Goal: Information Seeking & Learning: Learn about a topic

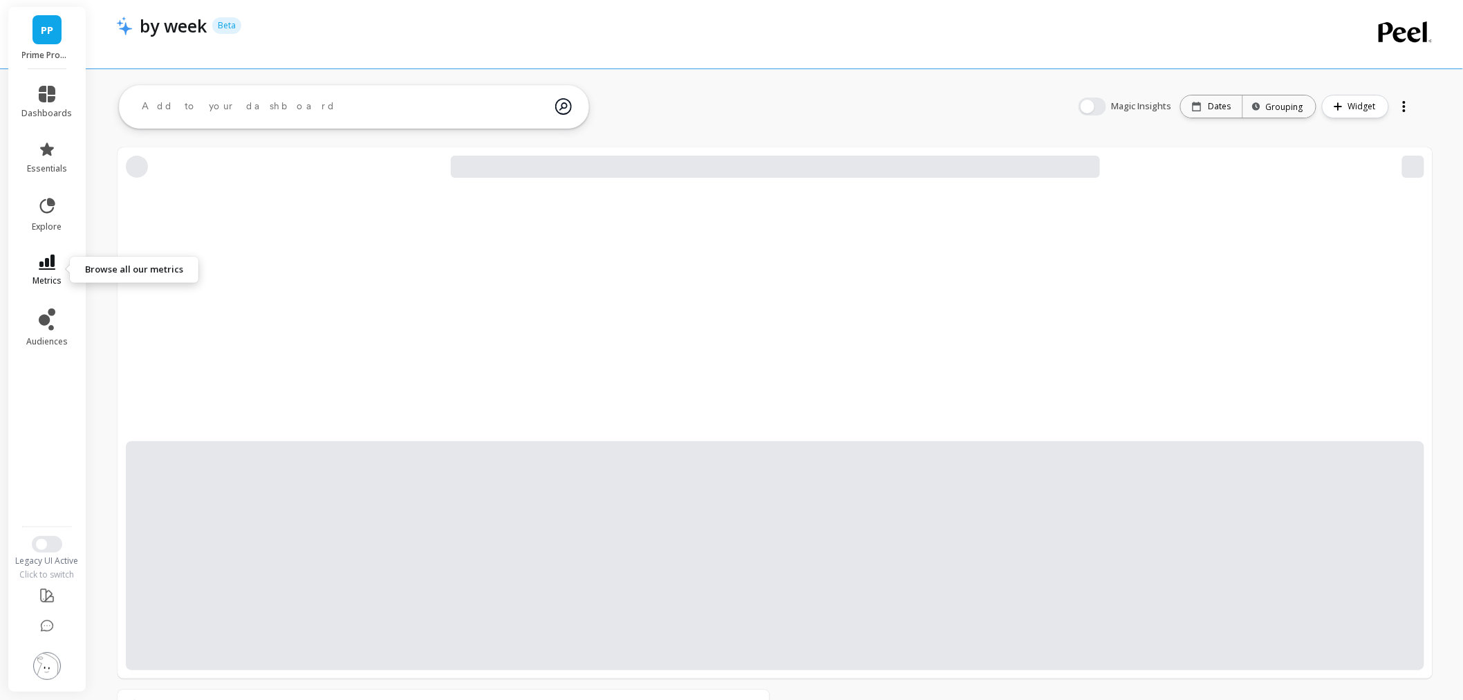
click at [60, 275] on span "metrics" at bounding box center [47, 280] width 29 height 11
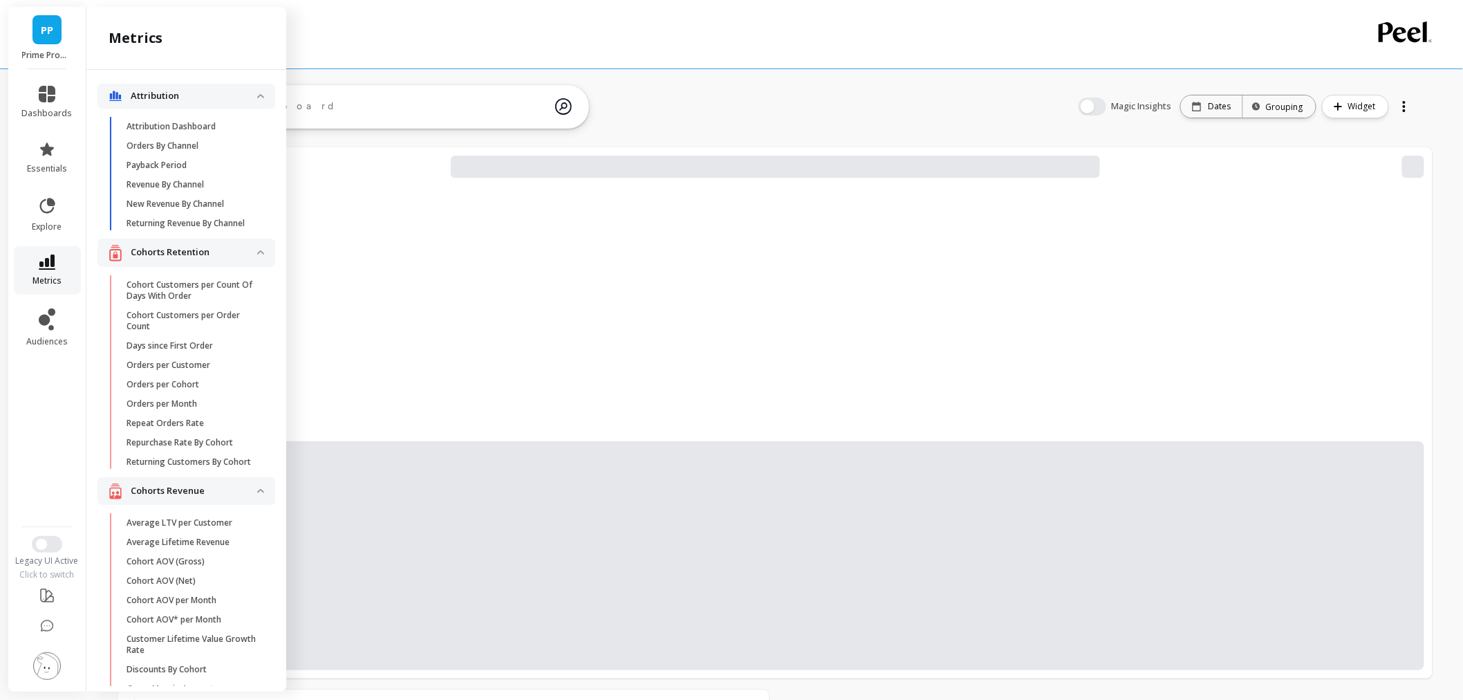
scroll to position [922, 0]
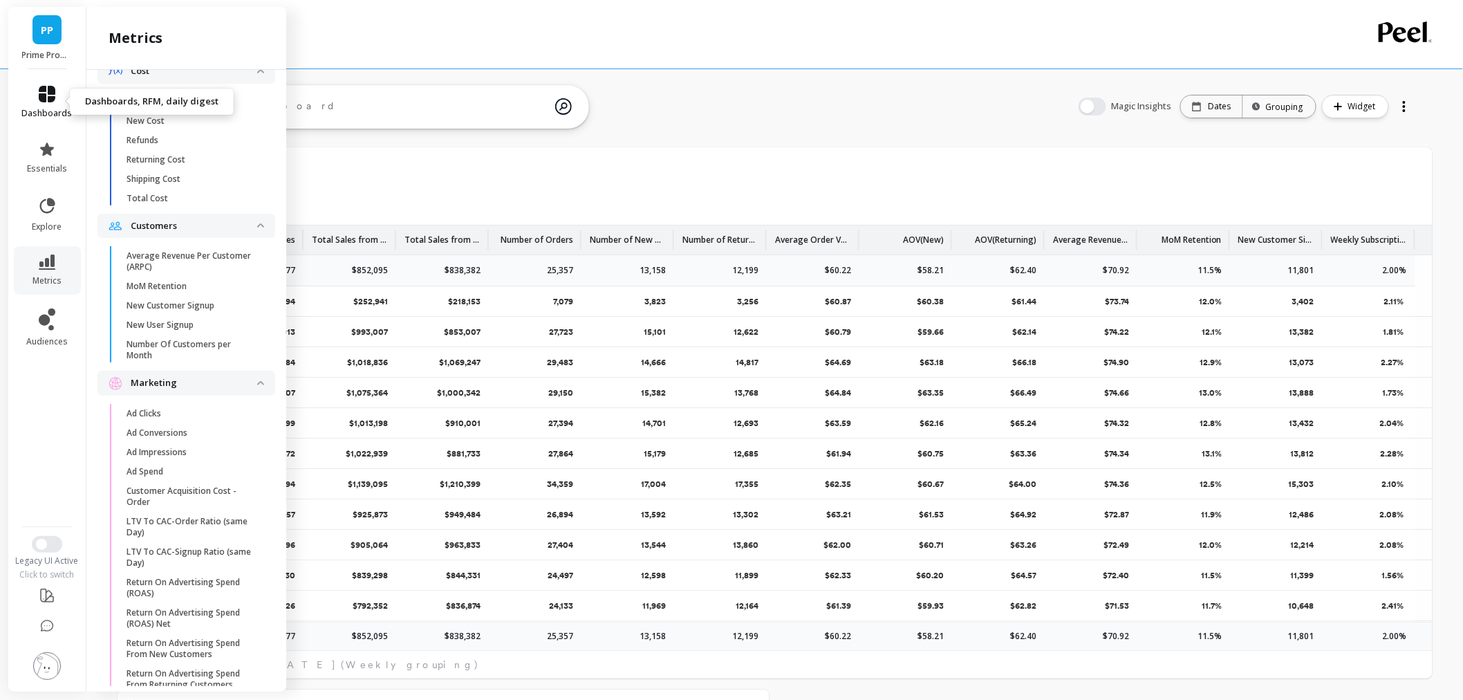
click at [55, 95] on link "dashboards" at bounding box center [47, 102] width 50 height 33
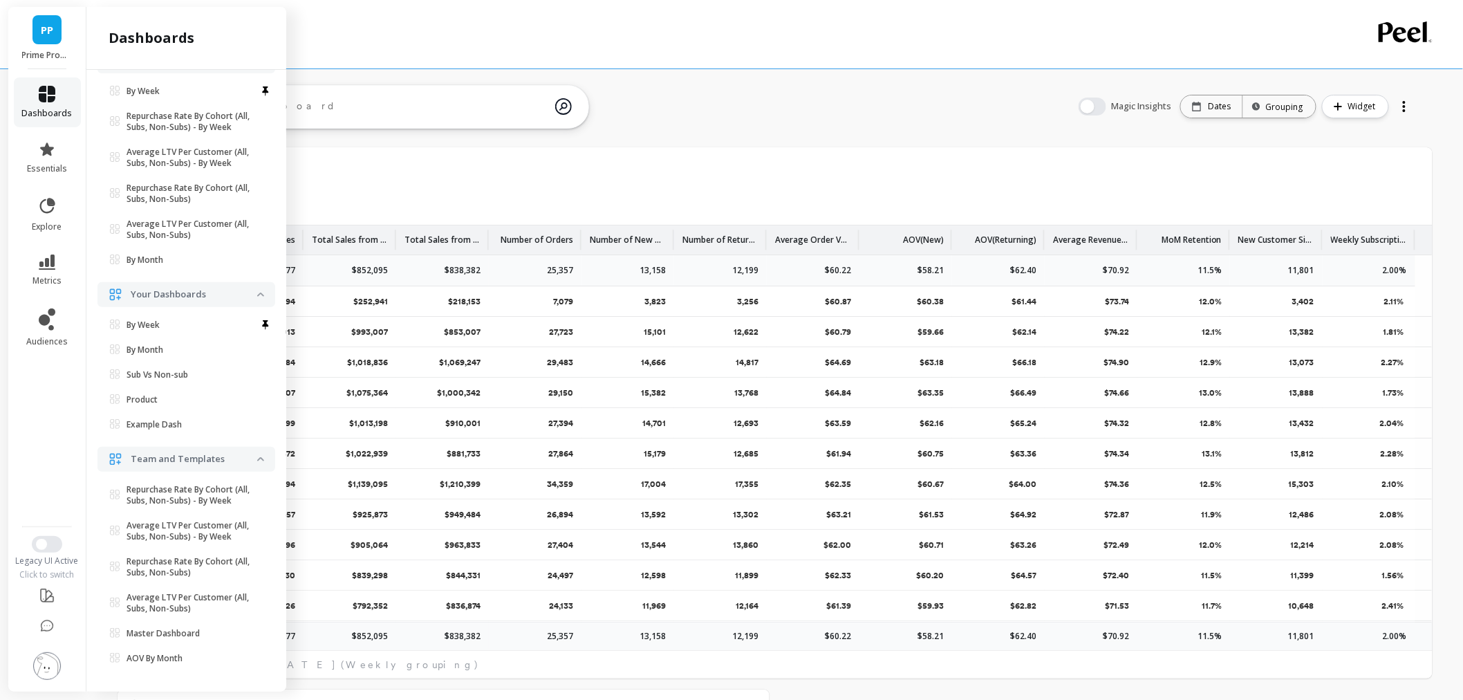
scroll to position [0, 0]
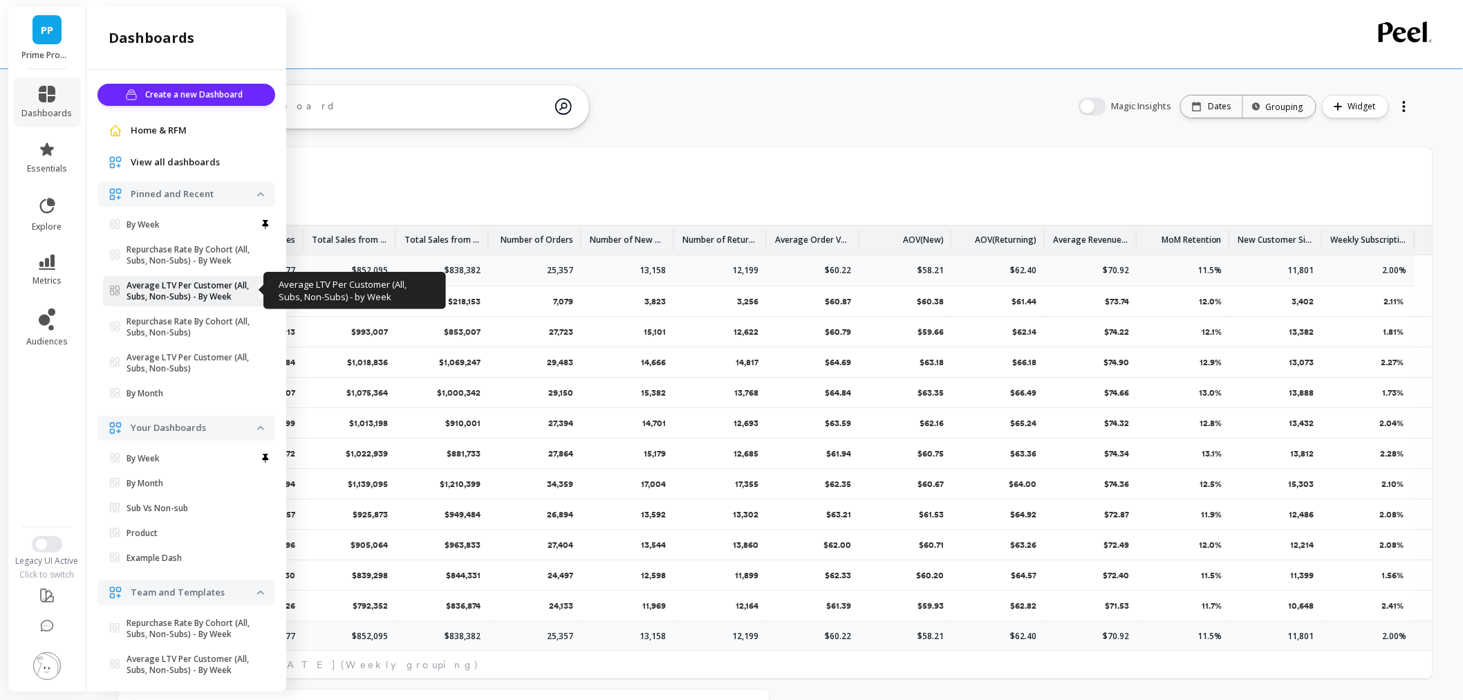
click at [216, 298] on p "Average LTV Per Customer (All, Subs, Non-Subs) - By Week" at bounding box center [192, 291] width 131 height 22
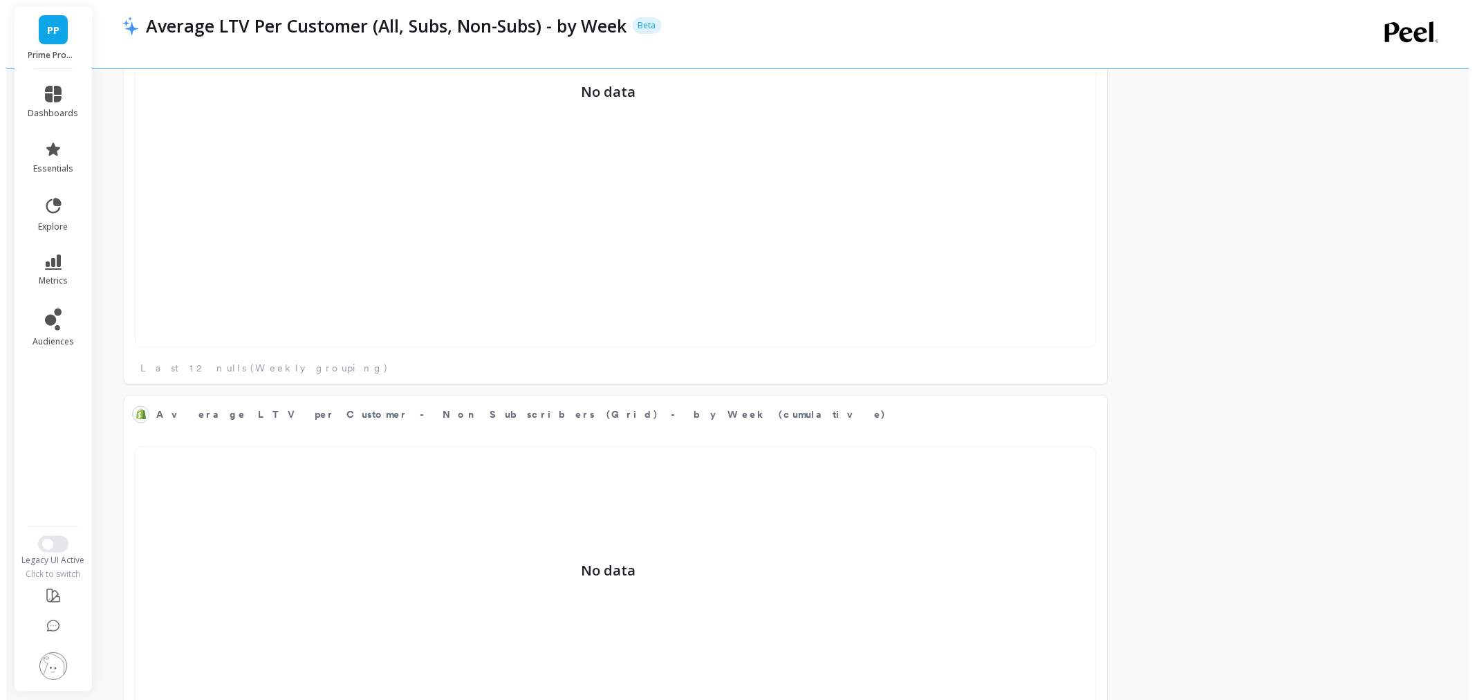
scroll to position [768, 0]
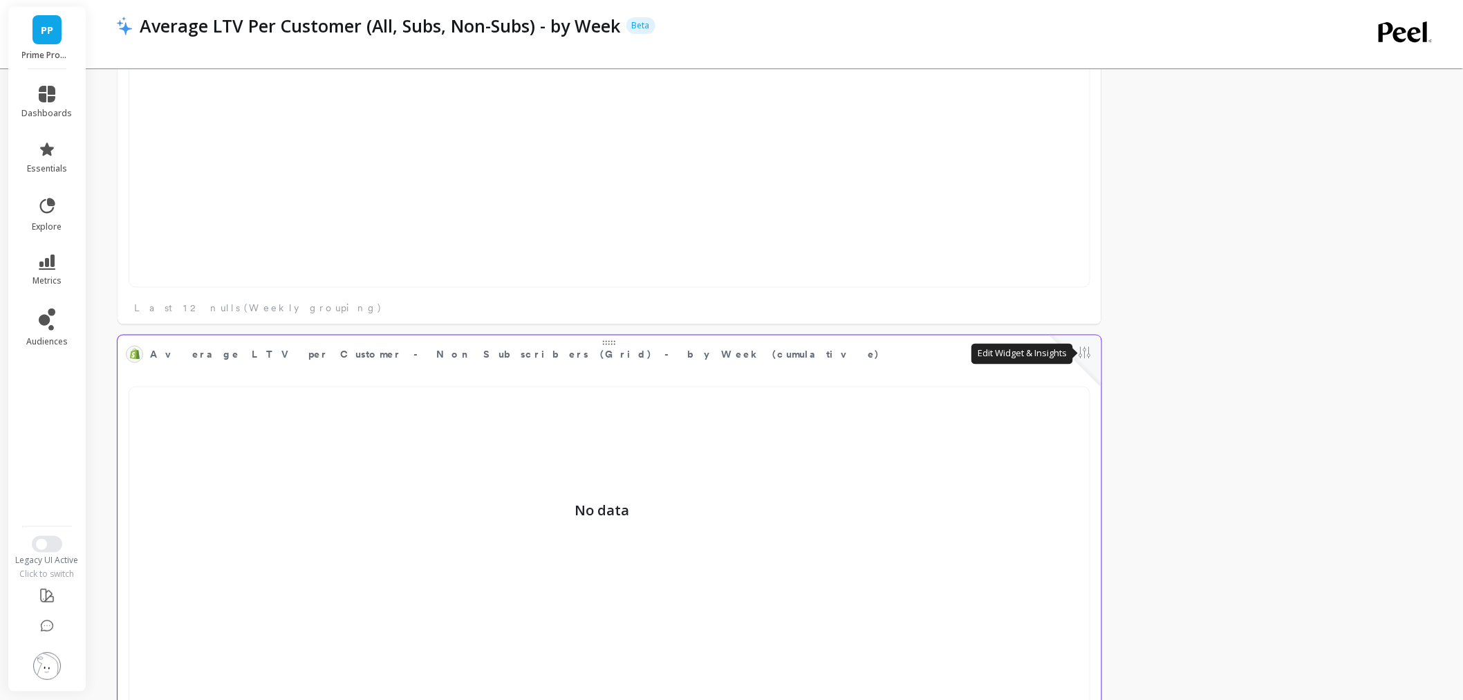
click at [1086, 353] on button at bounding box center [1085, 353] width 17 height 19
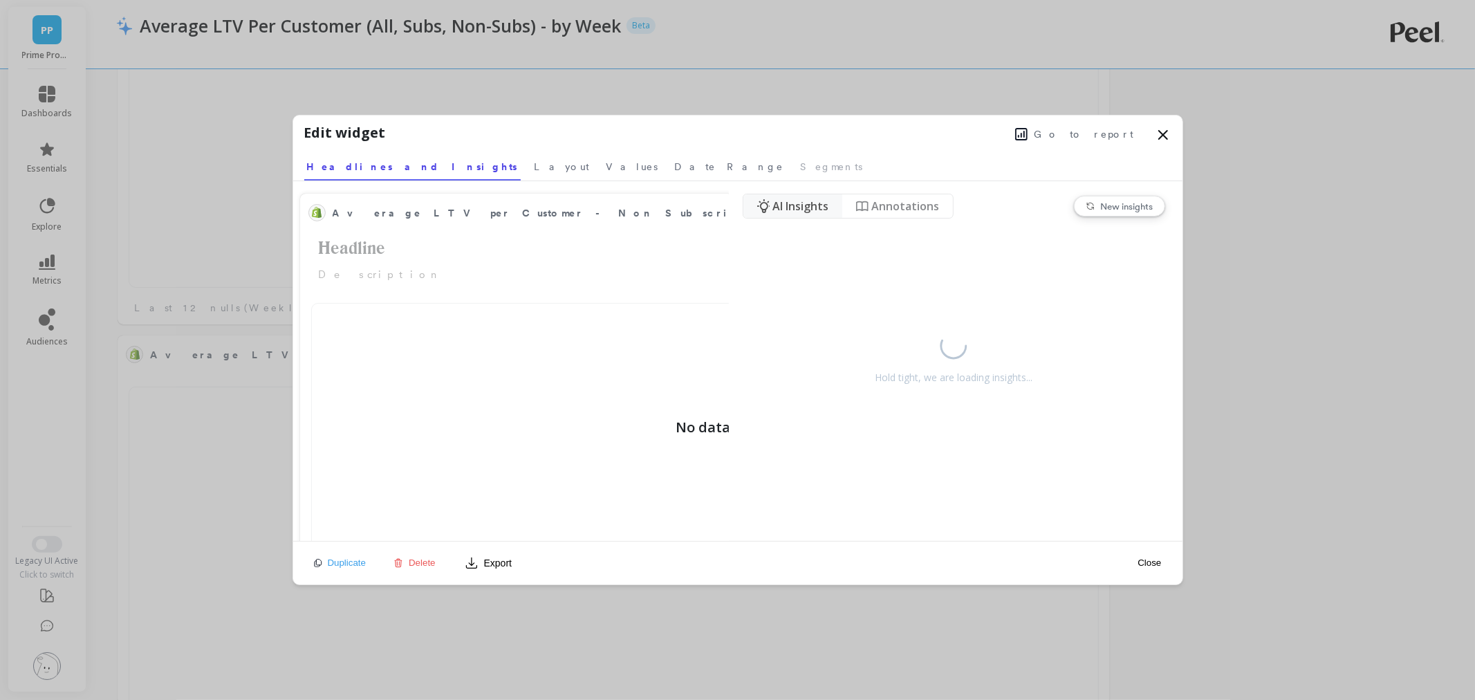
click at [1097, 134] on span "Go to report" at bounding box center [1085, 134] width 100 height 14
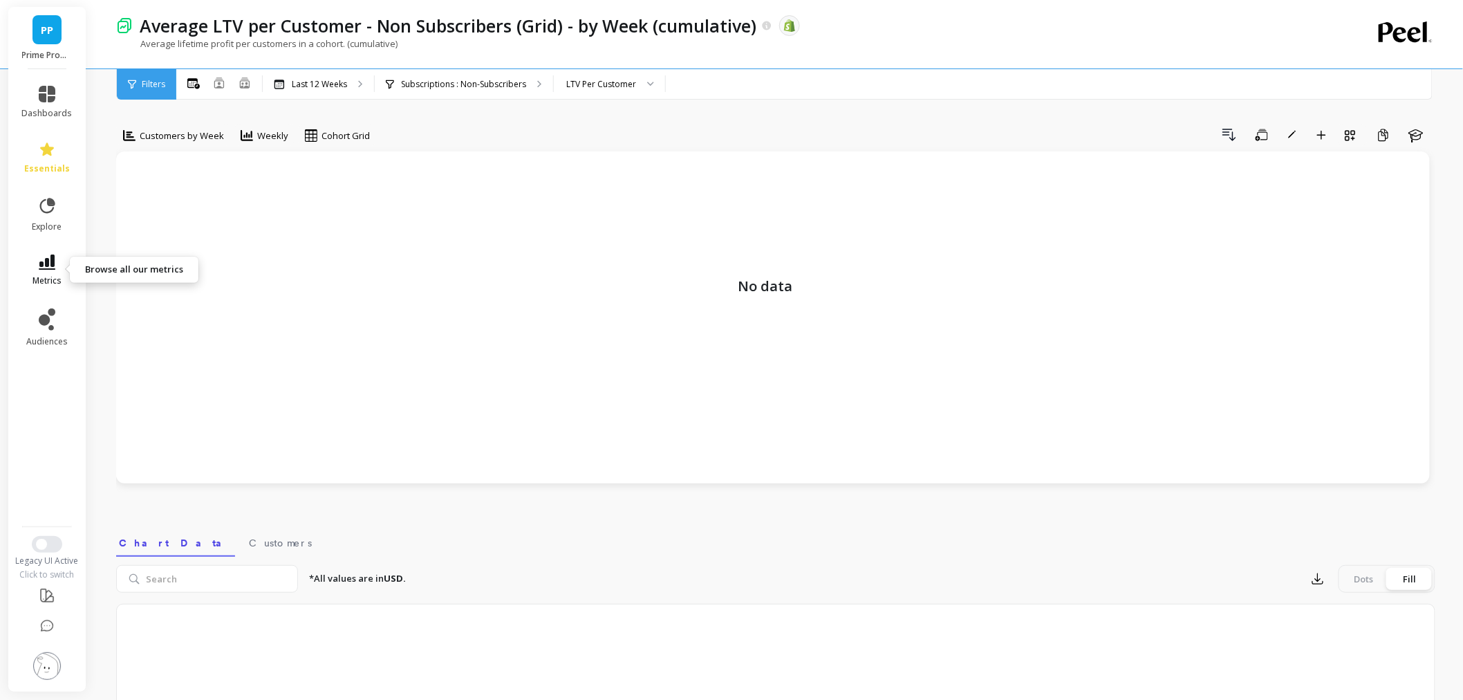
click at [39, 264] on icon at bounding box center [47, 262] width 17 height 15
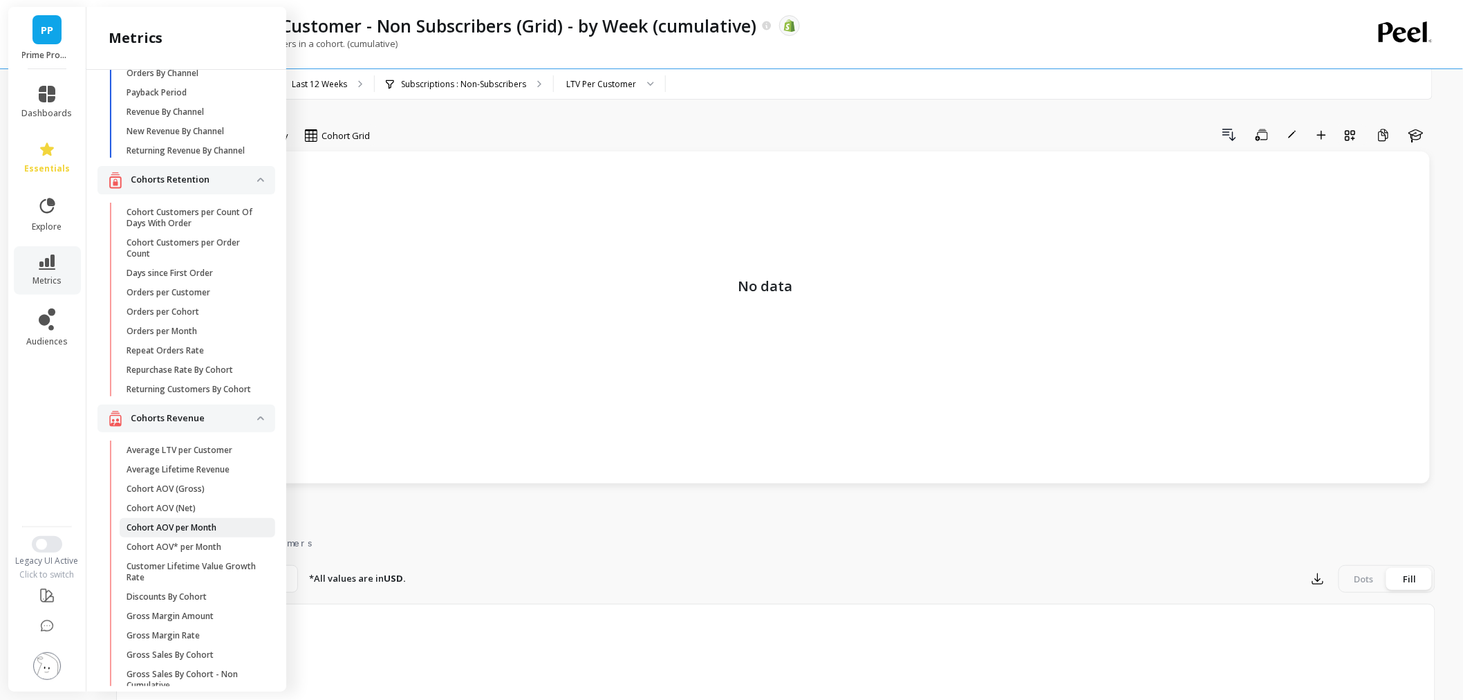
scroll to position [77, 0]
click at [214, 452] on p "Average LTV per Customer" at bounding box center [180, 446] width 106 height 11
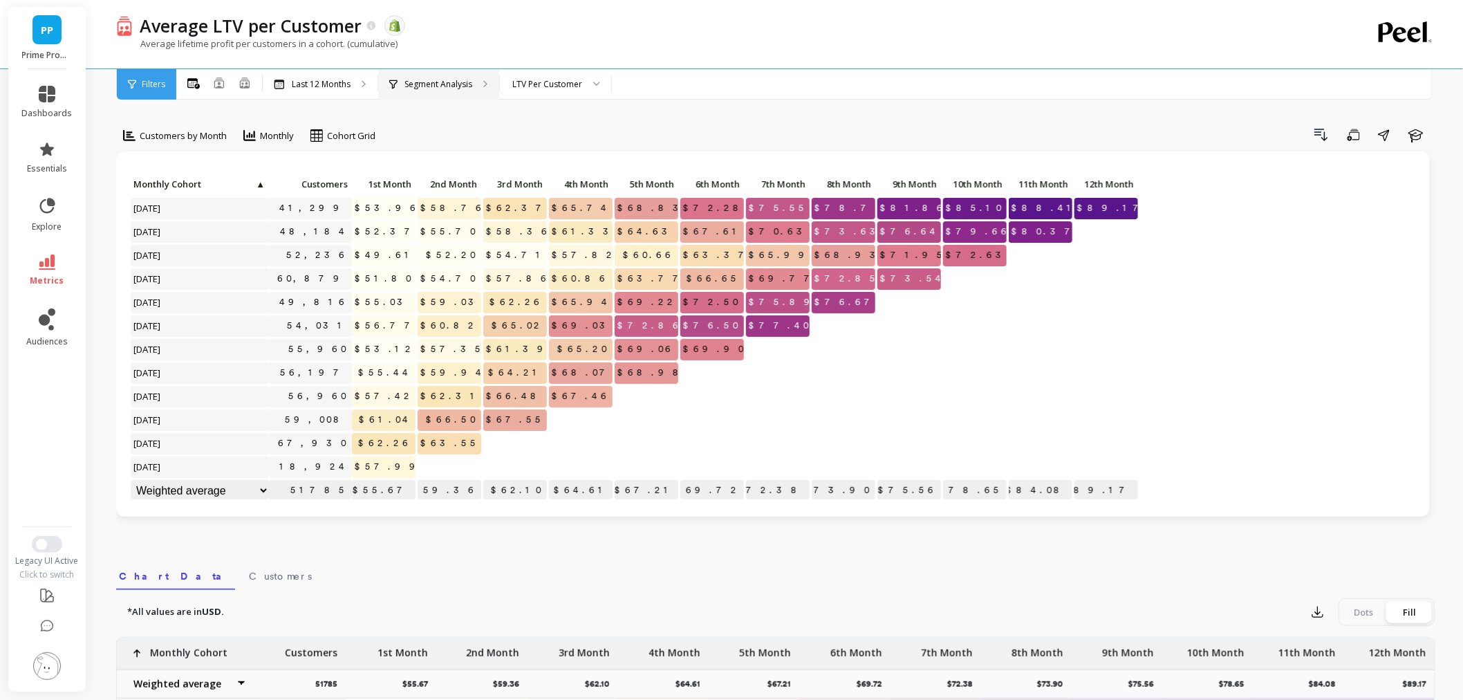
click at [420, 80] on p "Segment Analysis" at bounding box center [439, 84] width 68 height 11
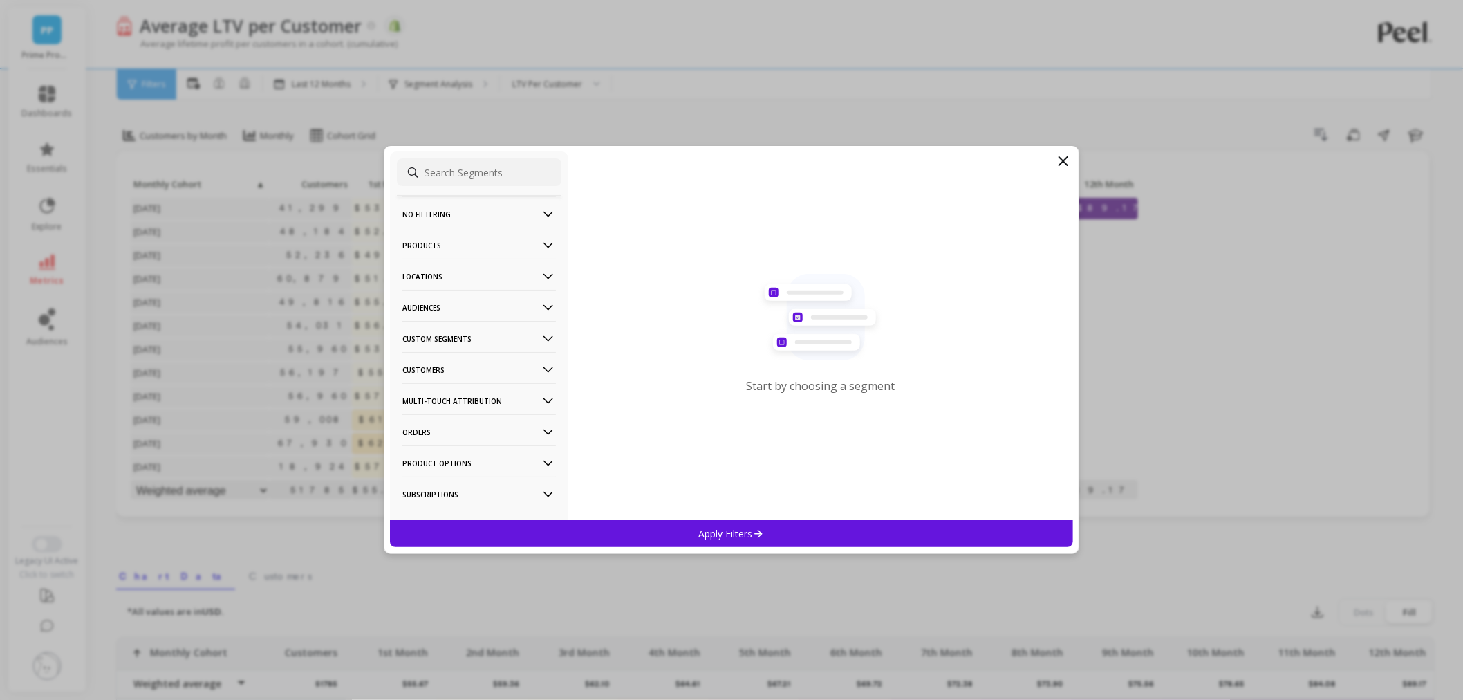
click at [471, 364] on p "Customers" at bounding box center [480, 369] width 154 height 35
click at [470, 391] on div "Subscriptions" at bounding box center [479, 392] width 165 height 22
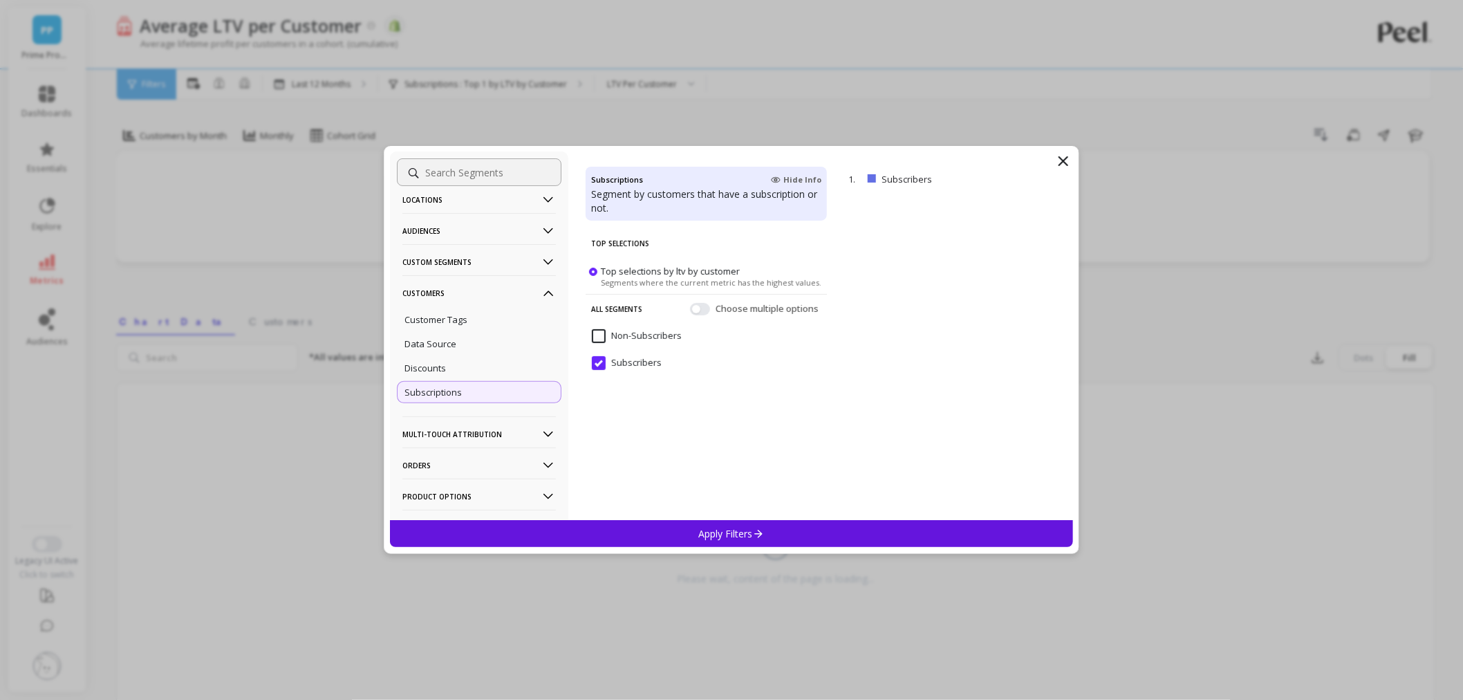
click at [694, 535] on div "Apply Filters" at bounding box center [731, 533] width 683 height 27
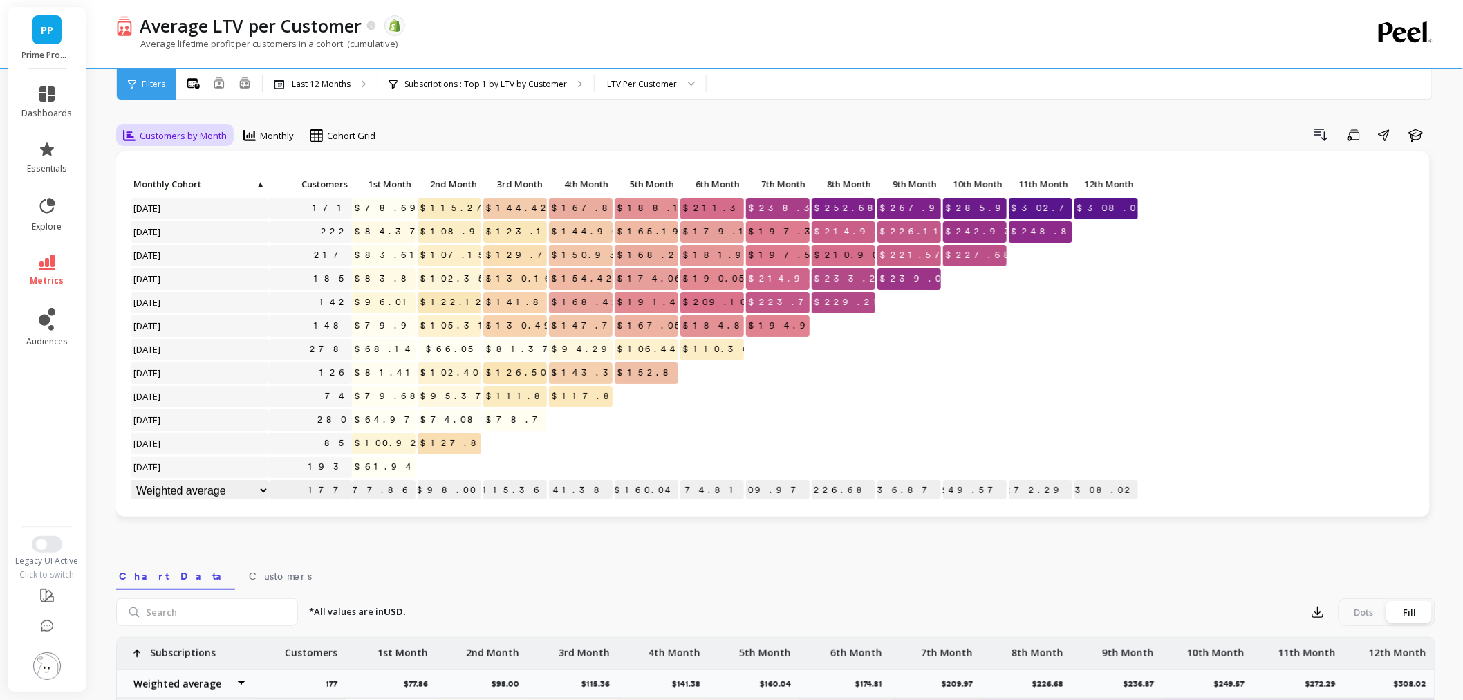
click at [189, 133] on span "Customers by Month" at bounding box center [183, 135] width 87 height 13
click at [165, 240] on div "Customers by Week" at bounding box center [167, 238] width 79 height 26
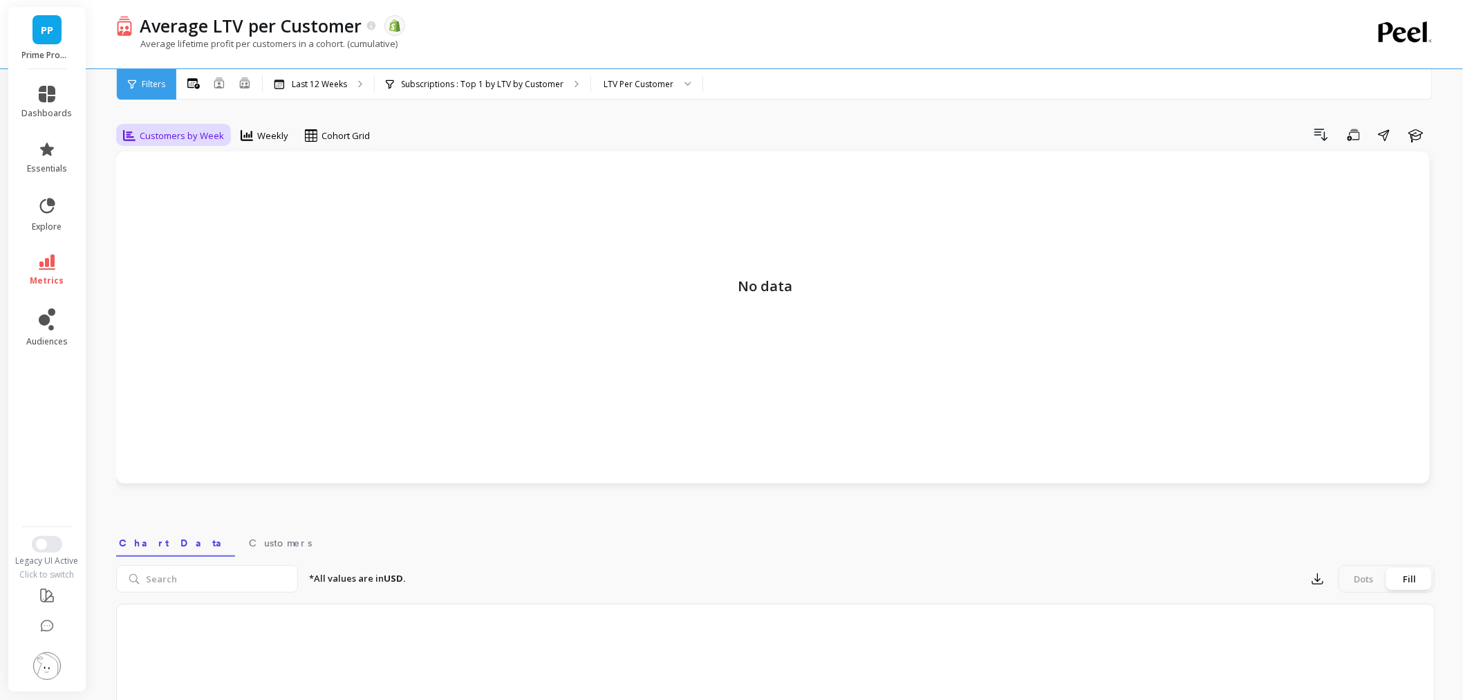
click at [196, 129] on span "Customers by Week" at bounding box center [182, 135] width 84 height 13
click at [165, 198] on div "Customers by Month" at bounding box center [167, 199] width 79 height 26
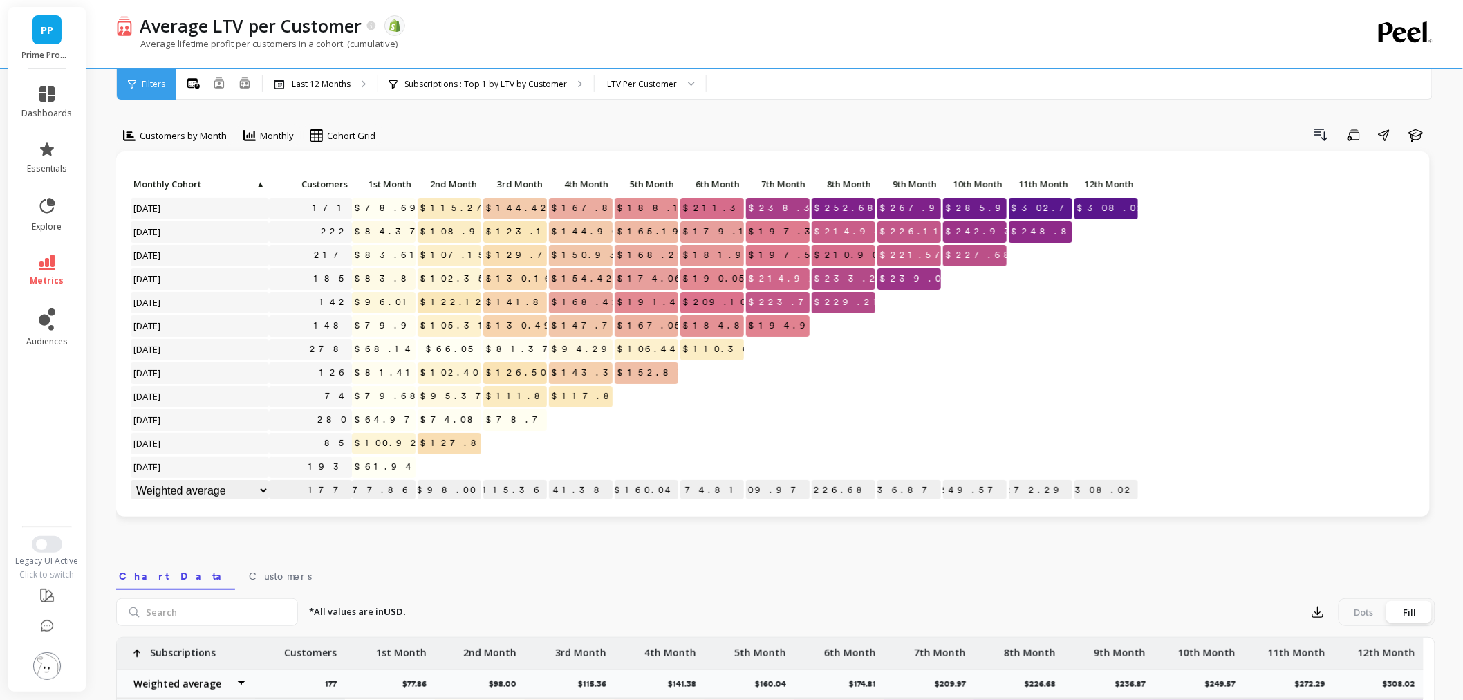
click at [174, 130] on span "Customers by Month" at bounding box center [183, 135] width 87 height 13
click at [142, 216] on div "Customers by Month" at bounding box center [167, 199] width 95 height 37
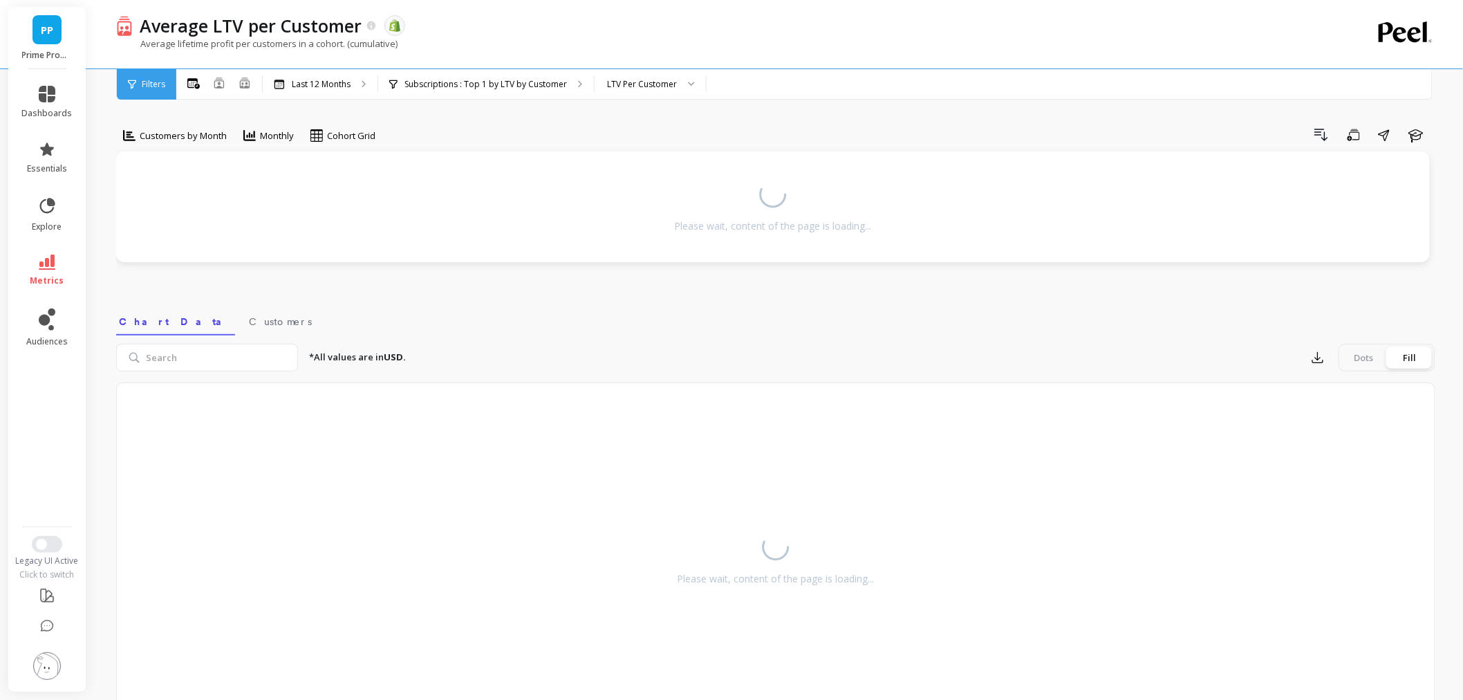
click at [140, 237] on div "Please wait, content of the page is loading..." at bounding box center [773, 202] width 1286 height 75
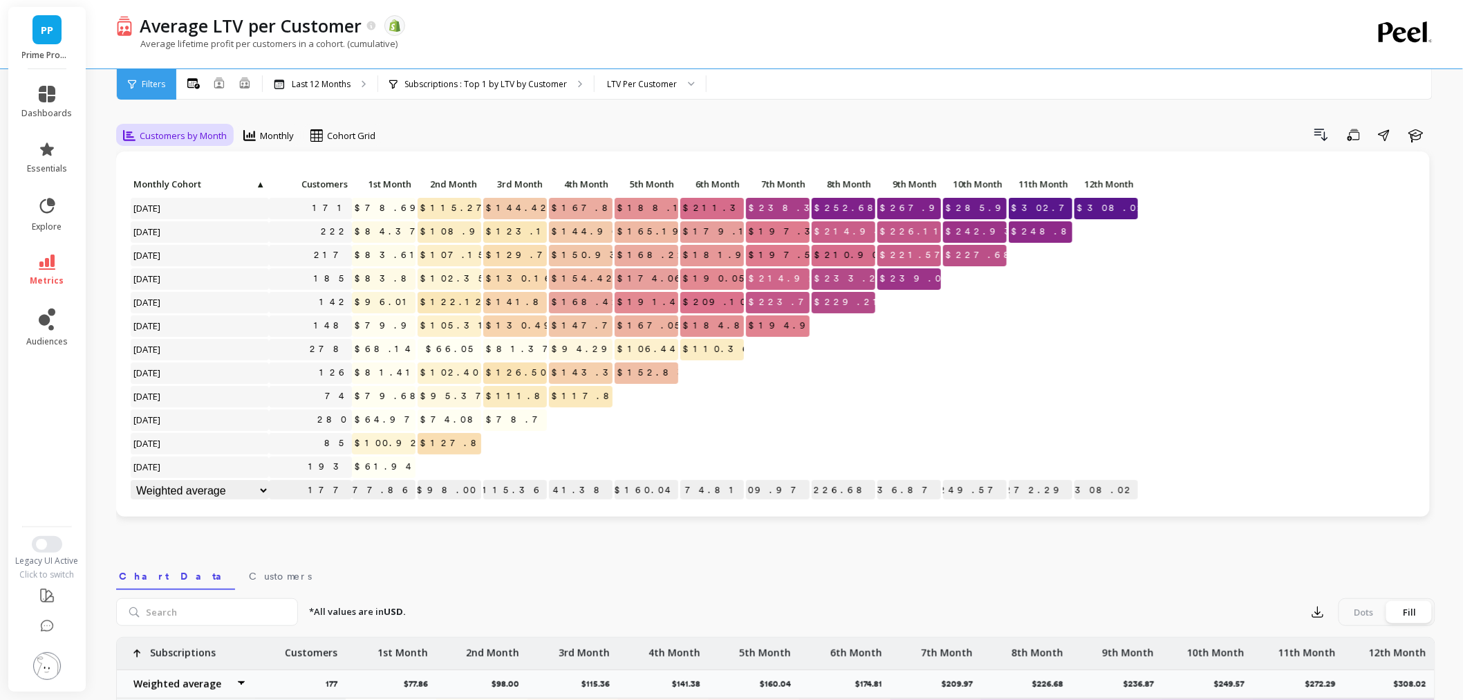
click at [223, 133] on span "Customers by Month" at bounding box center [183, 135] width 87 height 13
click at [187, 241] on div "Customers by Week" at bounding box center [167, 238] width 79 height 26
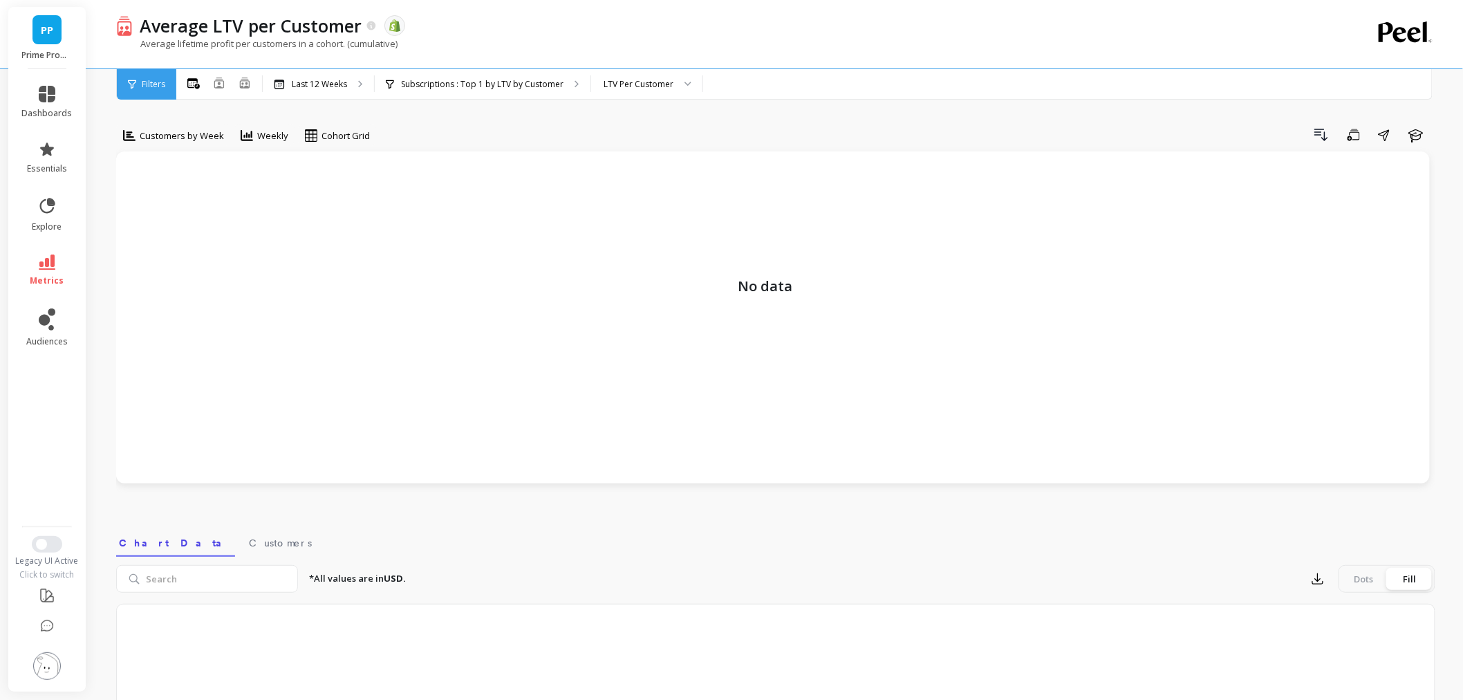
click at [55, 252] on li "metrics" at bounding box center [47, 270] width 67 height 48
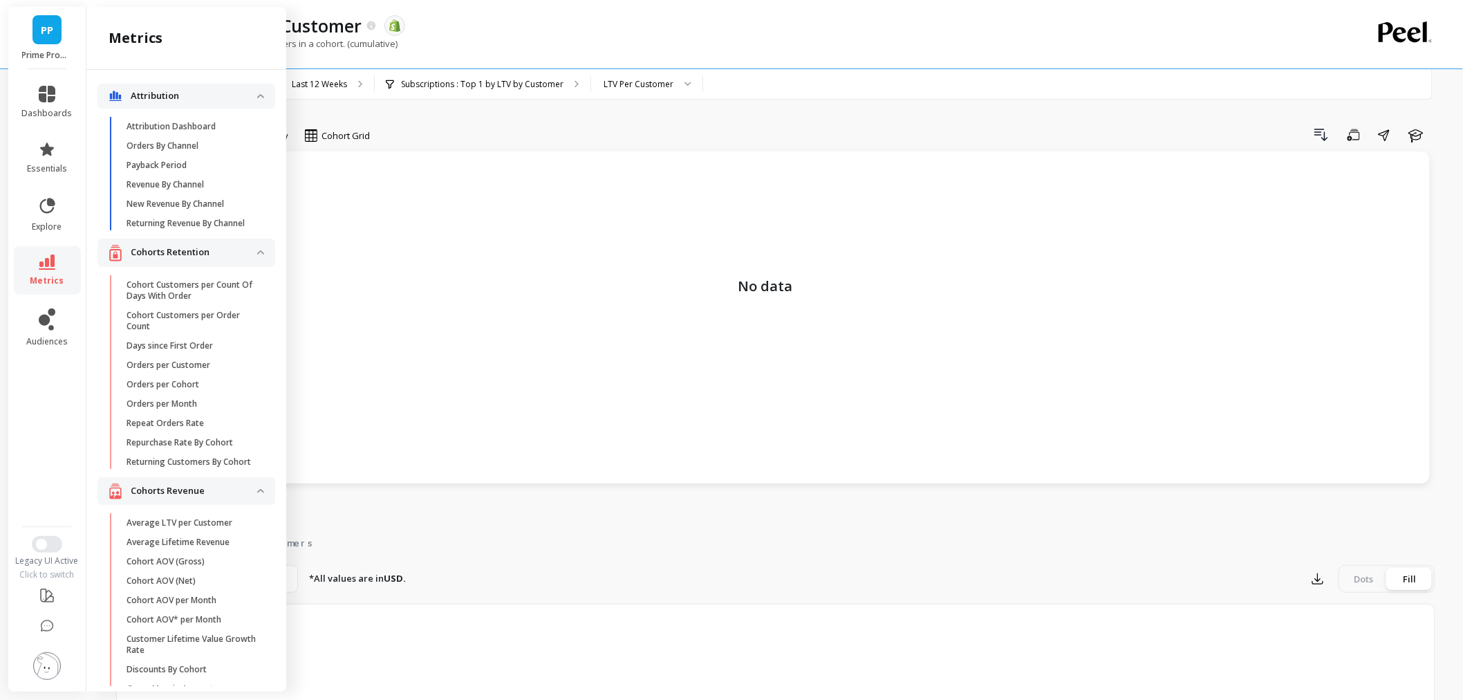
scroll to position [77, 0]
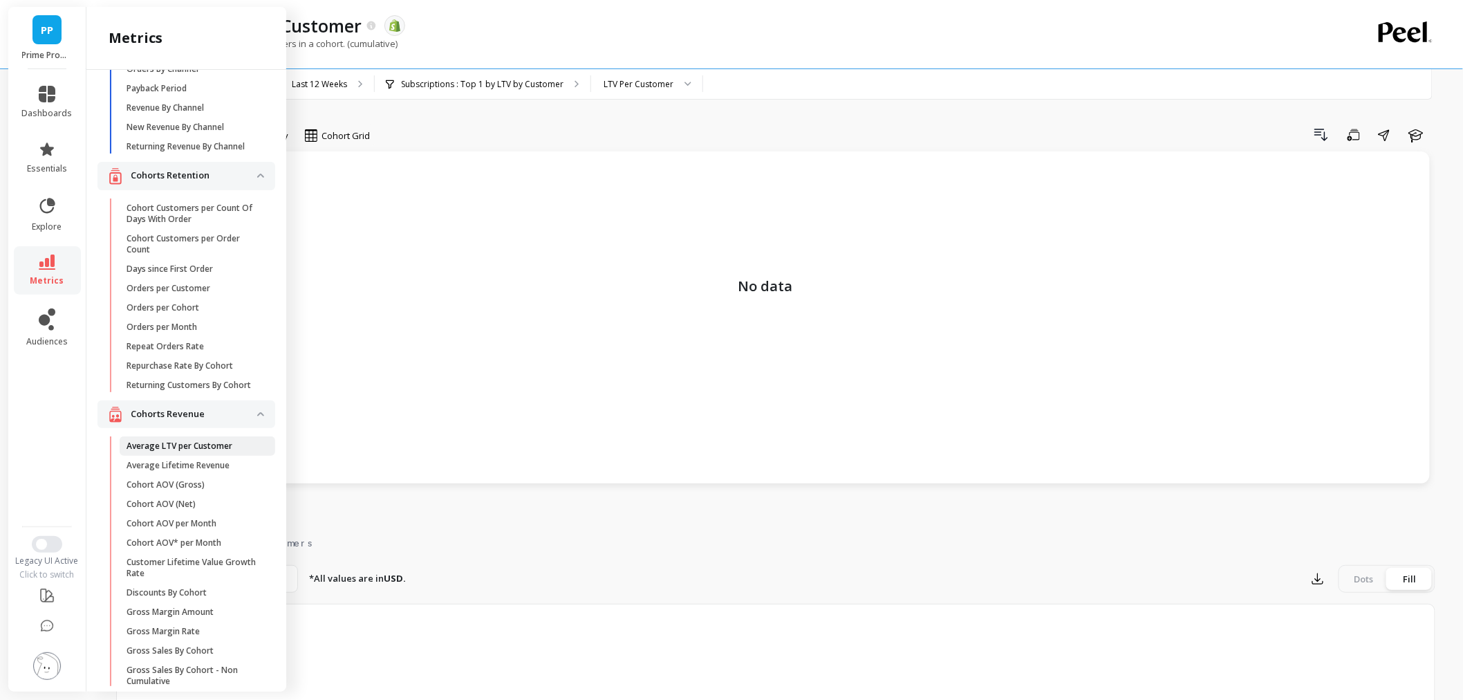
click at [198, 456] on link "Average LTV per Customer" at bounding box center [198, 445] width 156 height 19
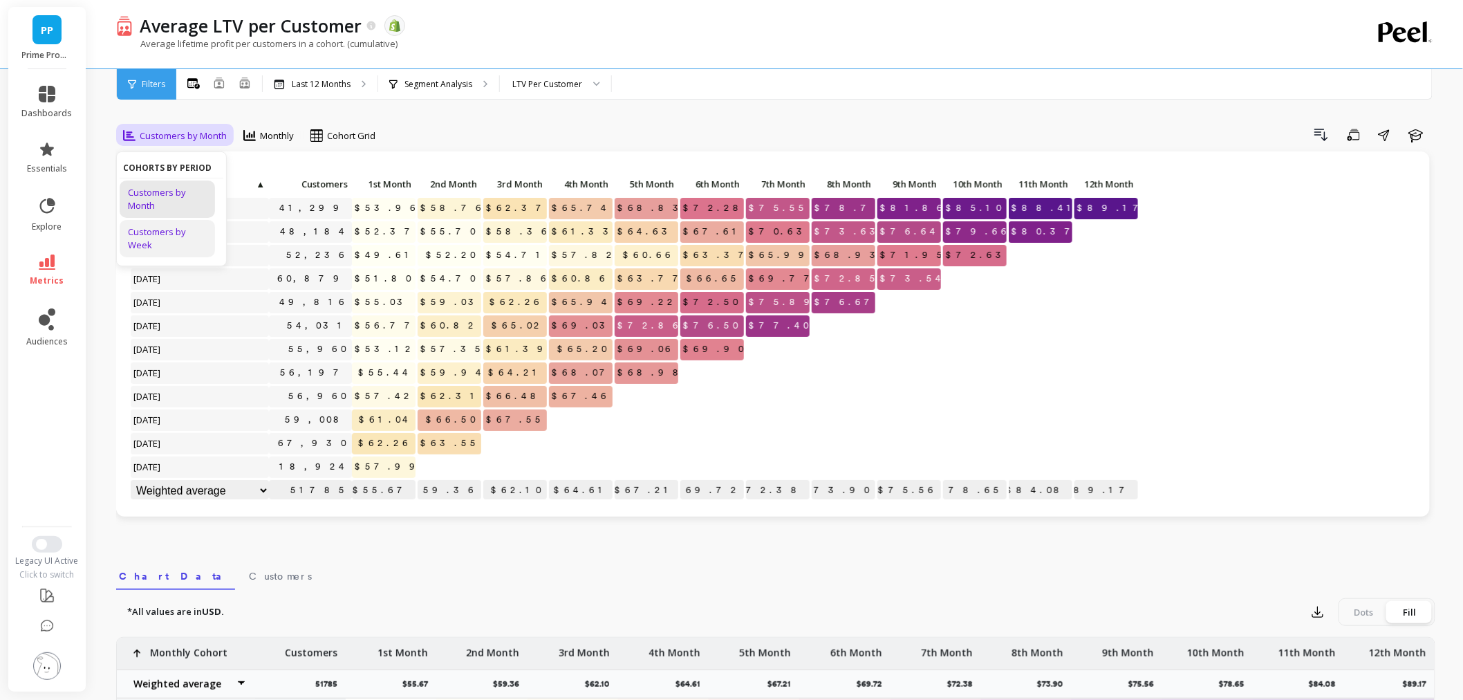
click at [139, 240] on div "Customers by Week" at bounding box center [167, 238] width 79 height 26
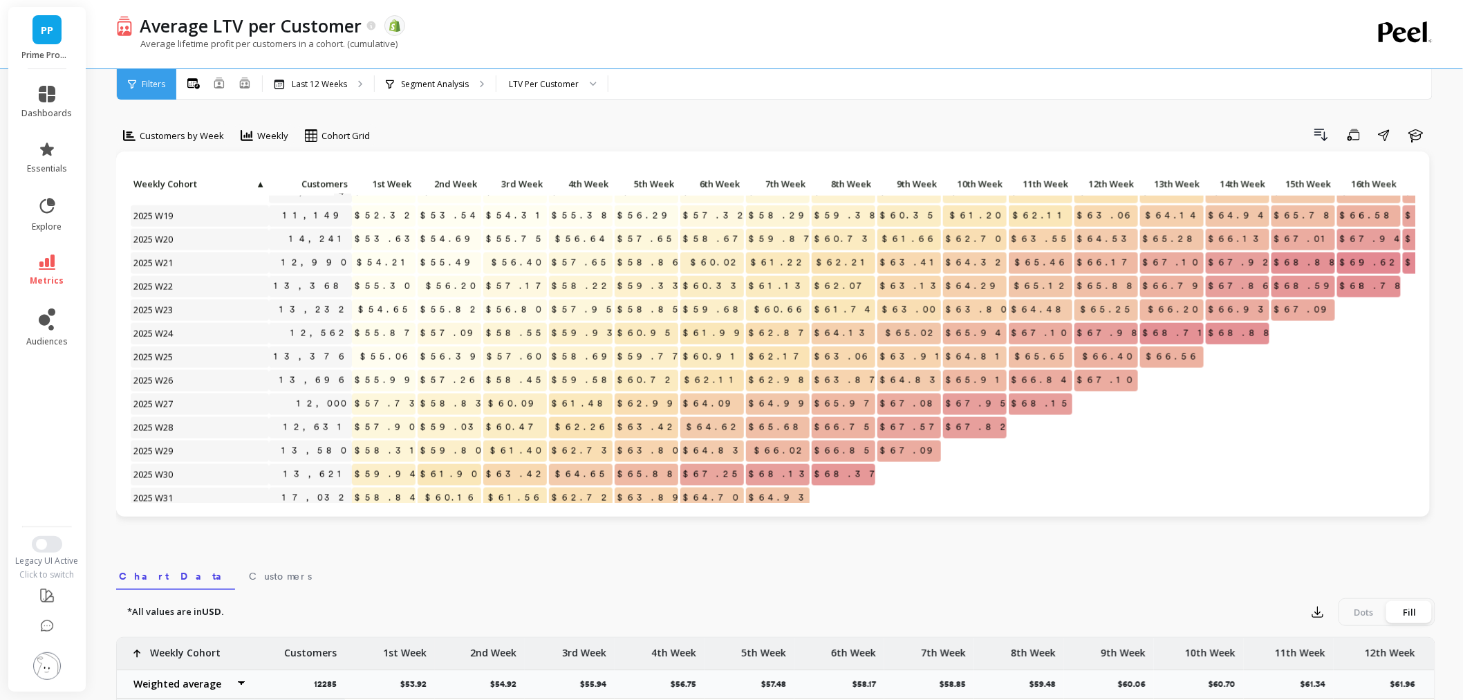
scroll to position [952, 0]
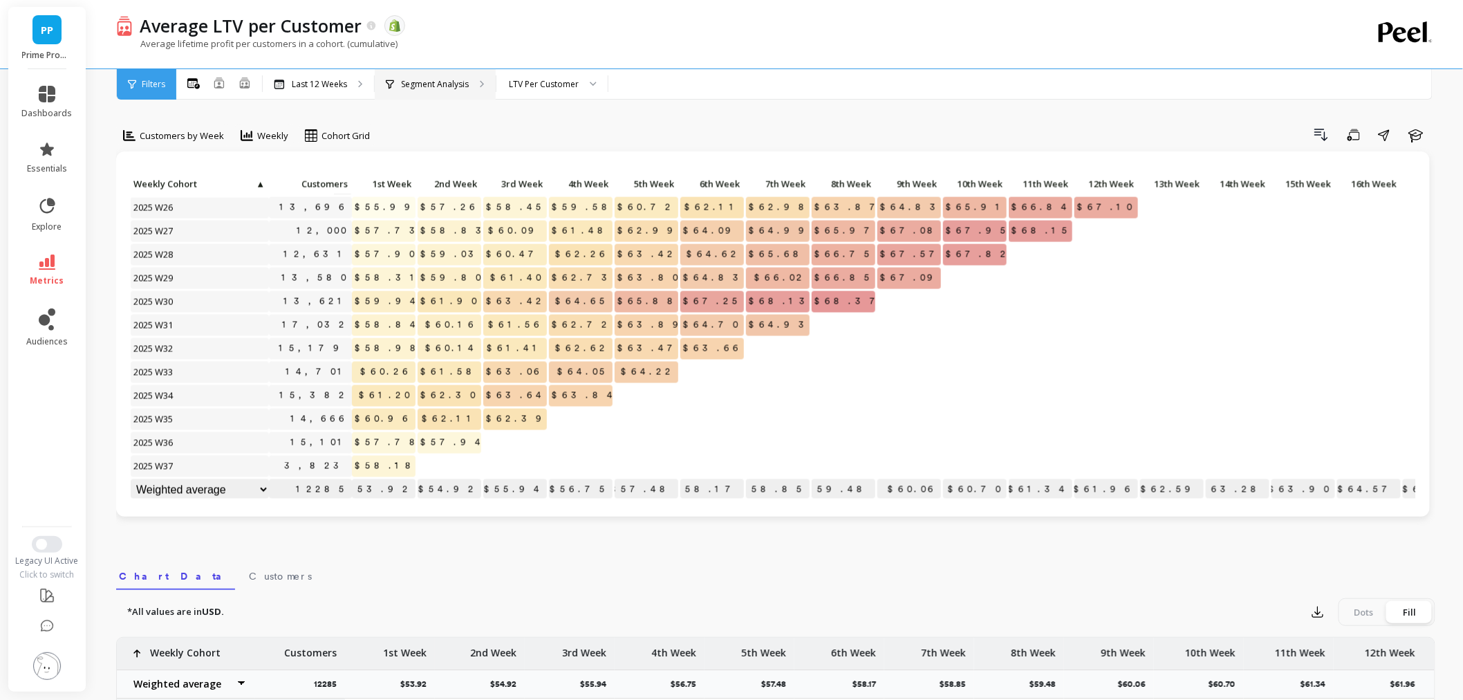
click at [417, 87] on p "Segment Analysis" at bounding box center [435, 84] width 68 height 11
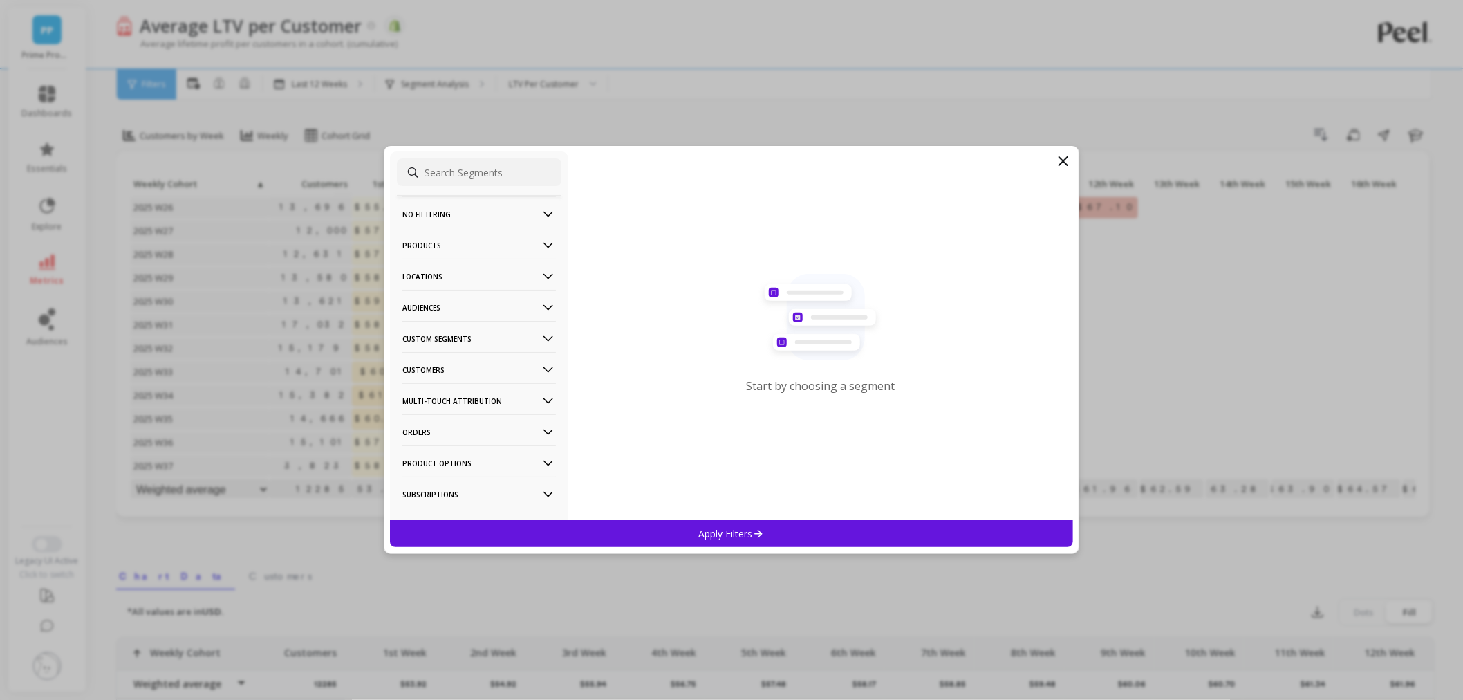
click at [457, 361] on p "Customers" at bounding box center [480, 369] width 154 height 35
click at [454, 478] on div "Subscriptions" at bounding box center [479, 469] width 165 height 22
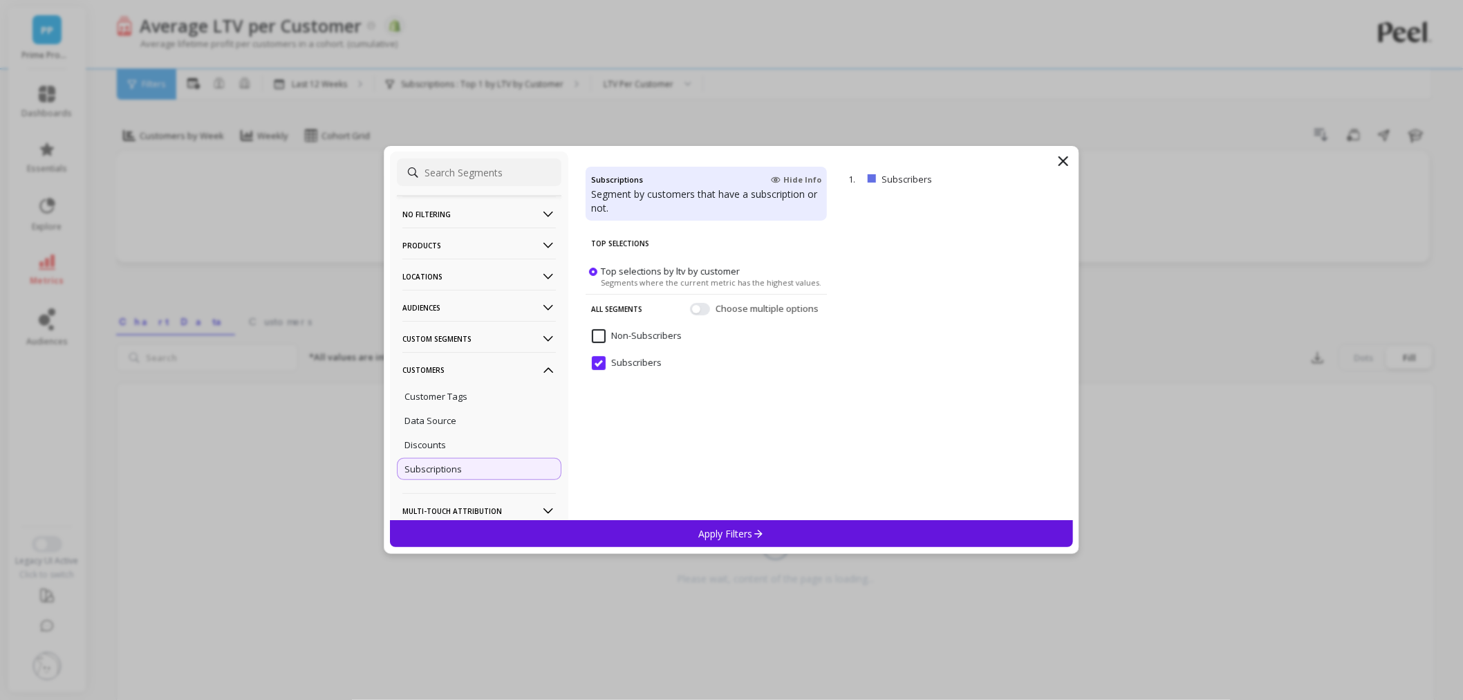
click at [623, 531] on div "Apply Filters" at bounding box center [731, 533] width 683 height 27
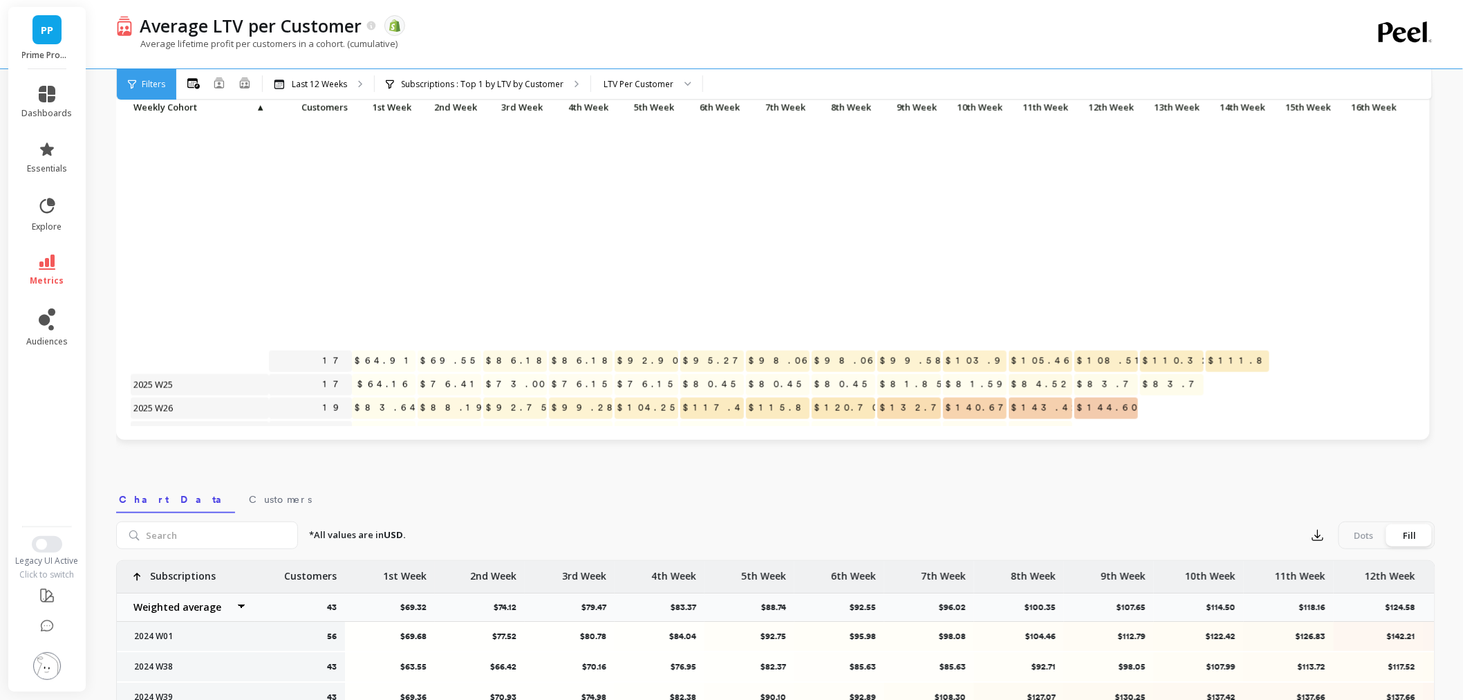
scroll to position [952, 0]
